Goal: Transaction & Acquisition: Purchase product/service

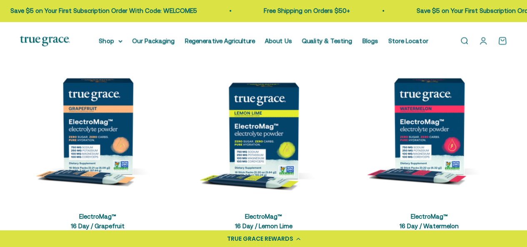
scroll to position [192, 0]
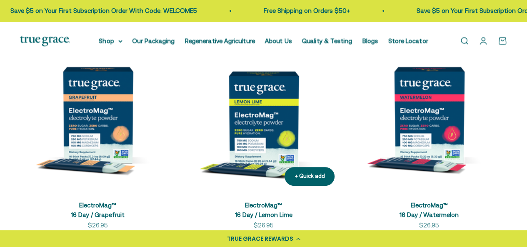
click at [244, 127] on img at bounding box center [264, 115] width 156 height 156
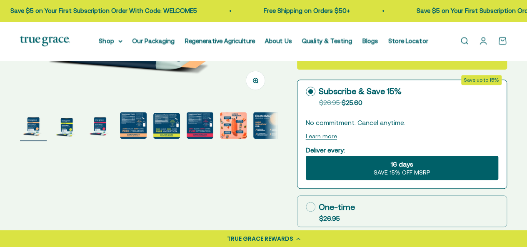
scroll to position [236, 0]
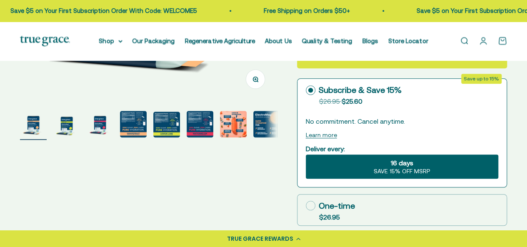
click at [128, 130] on img "Go to item 4" at bounding box center [133, 124] width 27 height 27
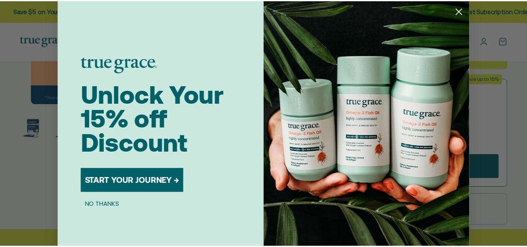
scroll to position [0, 785]
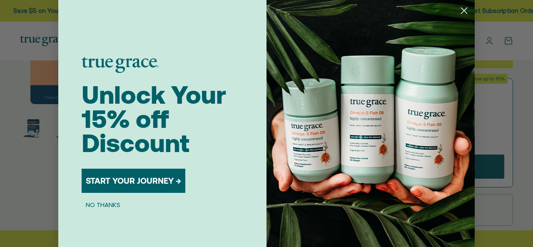
click at [40, 183] on div "Close dialog Unlock Your 15% off Discount START YOUR JOURNEY → NO THANKS Submit" at bounding box center [266, 123] width 533 height 247
click at [464, 14] on circle "Close dialog" at bounding box center [465, 11] width 14 height 14
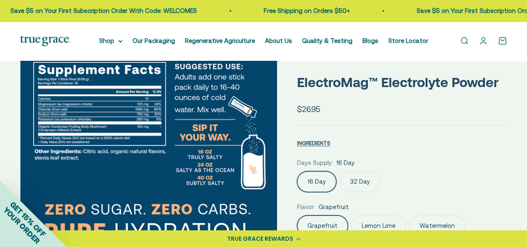
scroll to position [30, 0]
